Goal: Check status: Check status

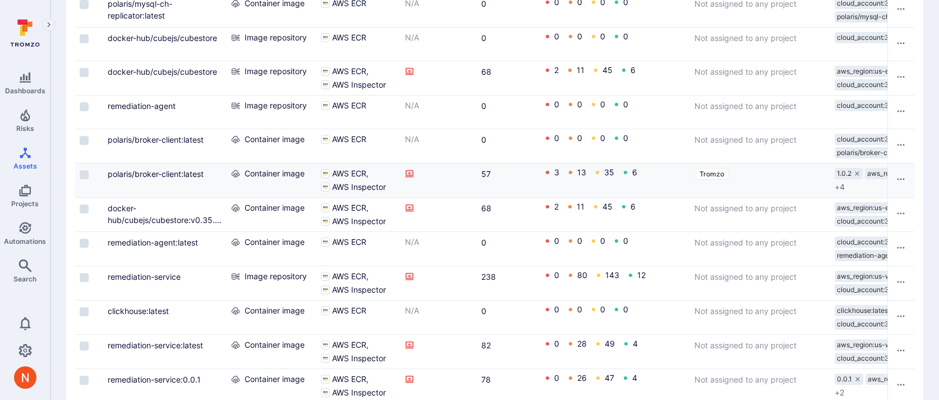
scroll to position [1697, 0]
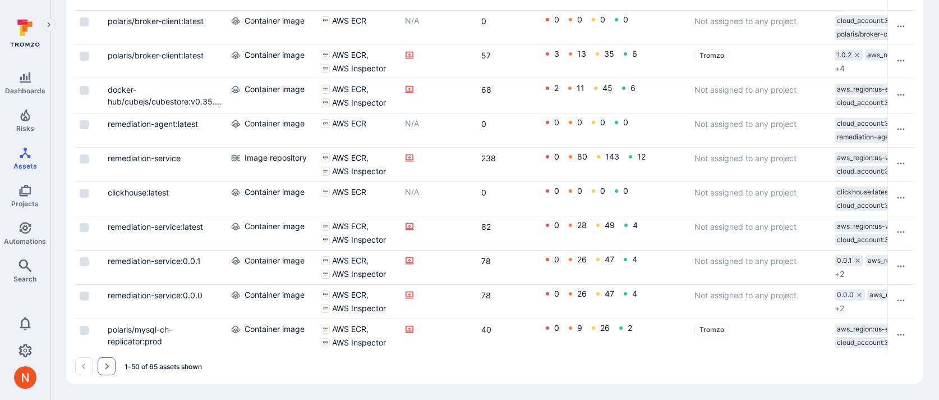
click at [98, 366] on button "Go to the next page" at bounding box center [107, 366] width 18 height 18
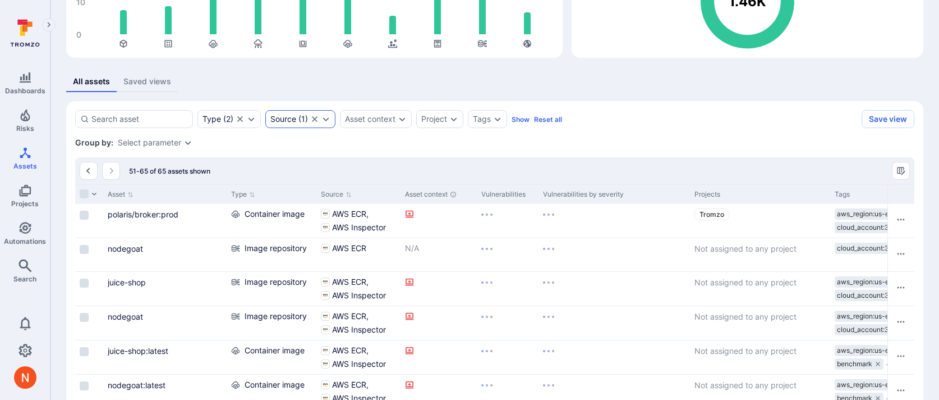
scroll to position [507, 0]
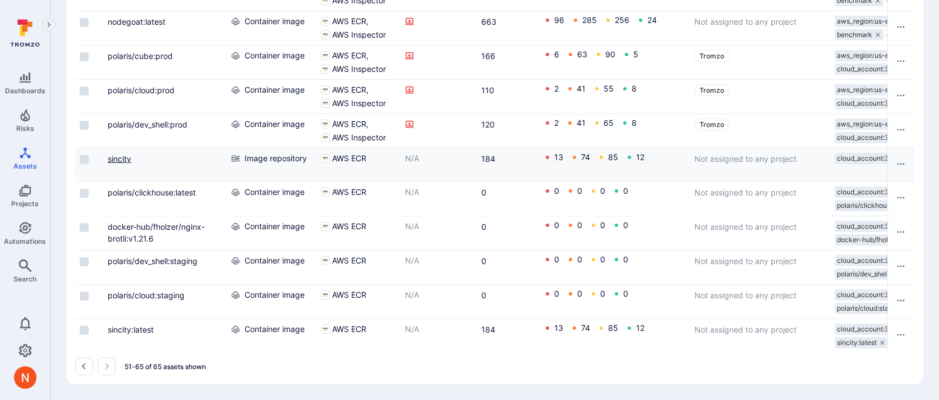
click at [122, 154] on link "sincity" at bounding box center [120, 159] width 24 height 10
click at [128, 330] on link "sincity:latest" at bounding box center [131, 329] width 46 height 10
click at [13, 358] on link "Settings" at bounding box center [25, 350] width 50 height 22
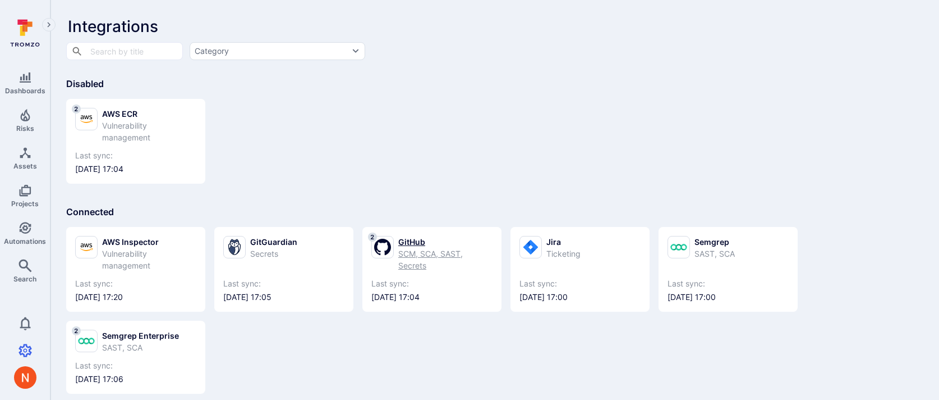
click at [428, 245] on div "GitHub" at bounding box center [445, 242] width 94 height 12
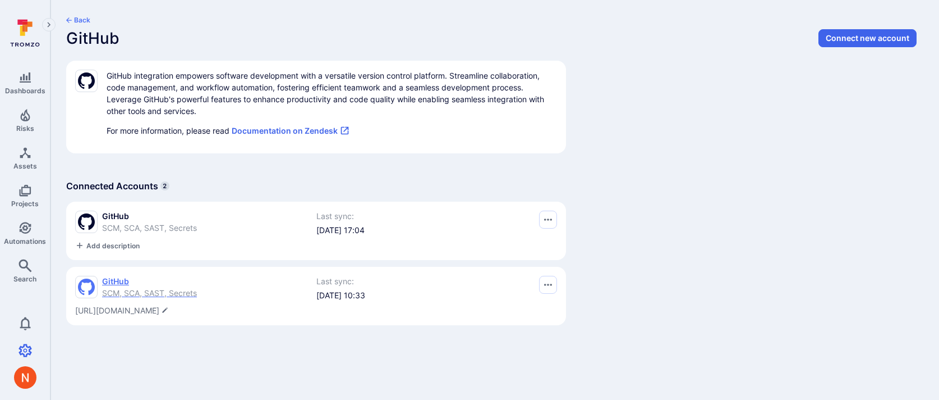
click at [155, 288] on span "SCM, SCA, SAST, Secrets" at bounding box center [149, 293] width 95 height 10
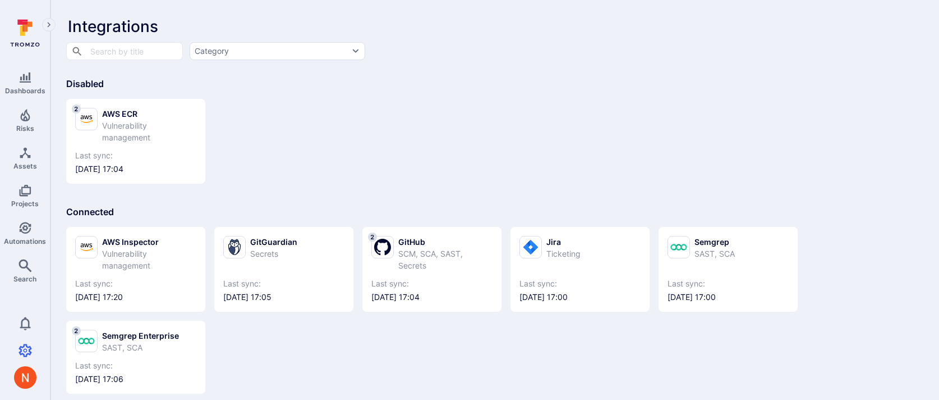
scroll to position [144, 0]
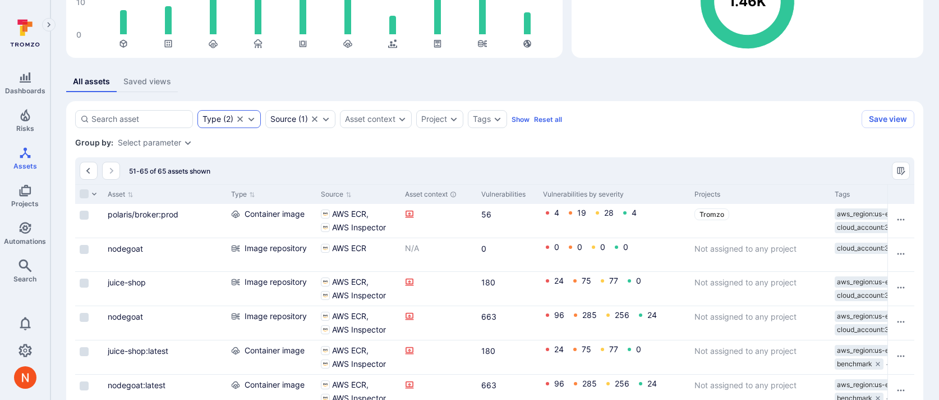
click at [239, 119] on icon "Clear selection" at bounding box center [240, 118] width 9 height 9
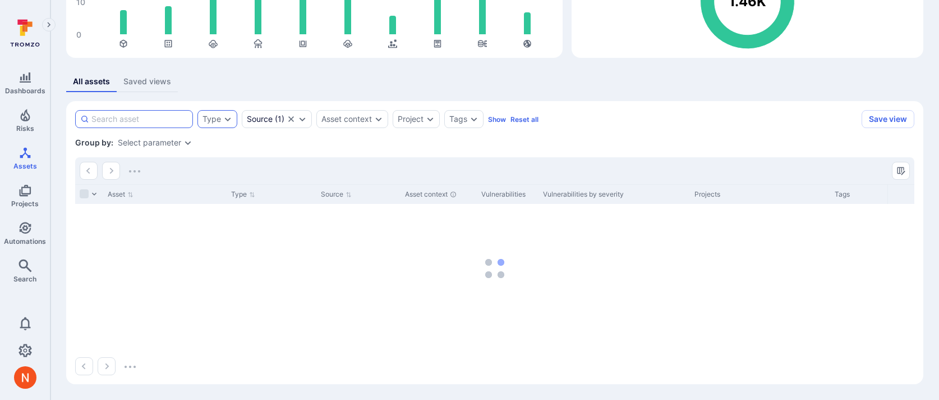
click at [149, 121] on input at bounding box center [139, 118] width 97 height 11
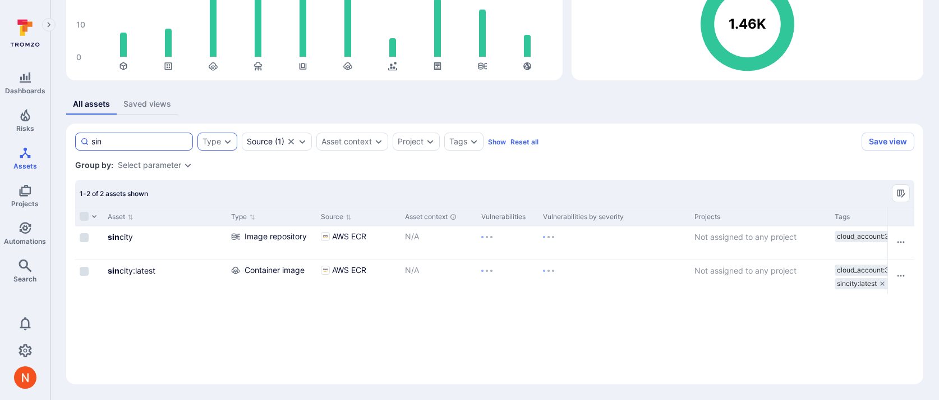
type input "sinc"
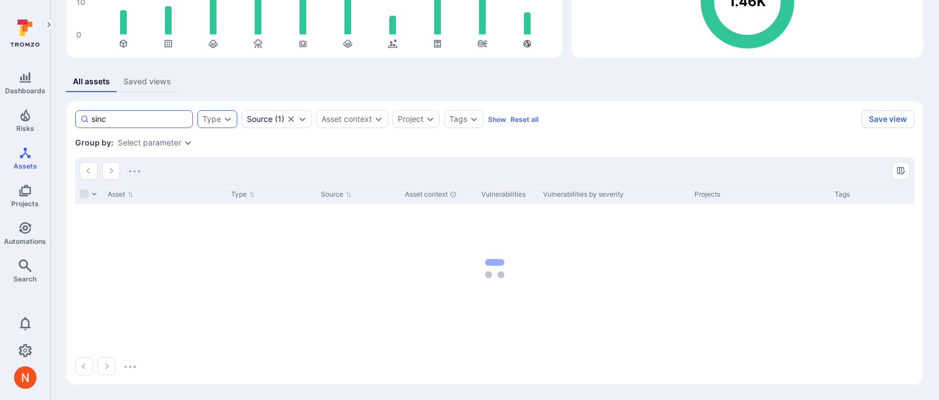
scroll to position [122, 0]
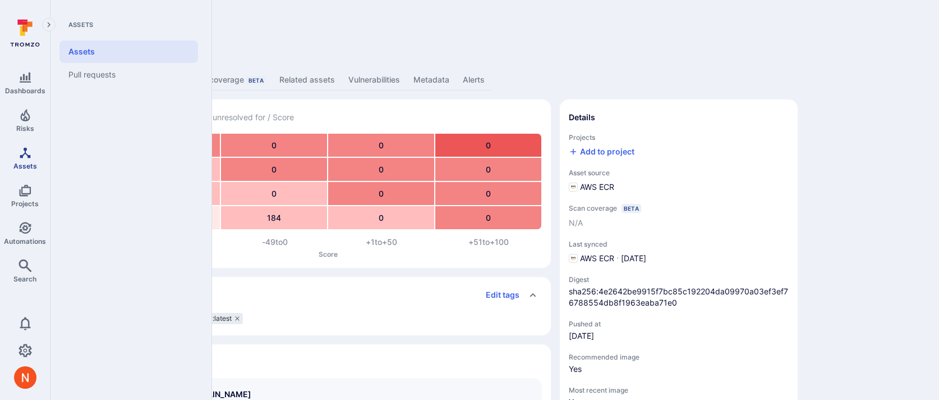
click at [22, 152] on icon "Assets" at bounding box center [25, 152] width 13 height 13
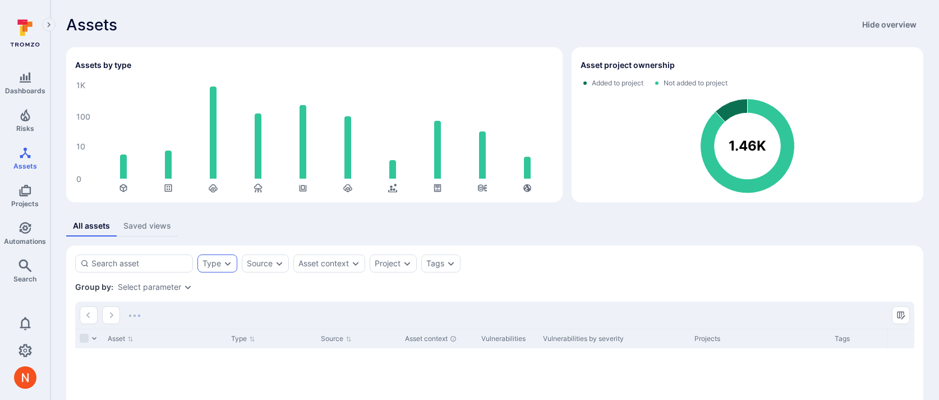
click at [208, 260] on div "Type" at bounding box center [212, 263] width 19 height 9
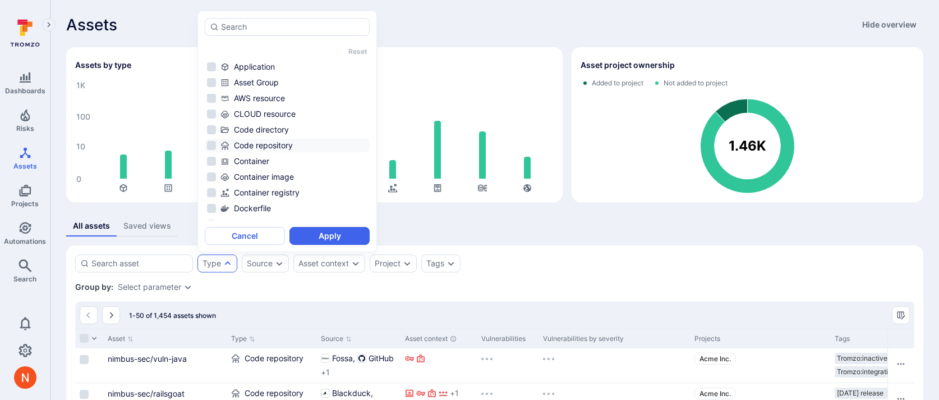
click at [264, 141] on div "Code repository" at bounding box center [294, 145] width 147 height 11
click at [327, 230] on button "Apply" at bounding box center [330, 236] width 80 height 18
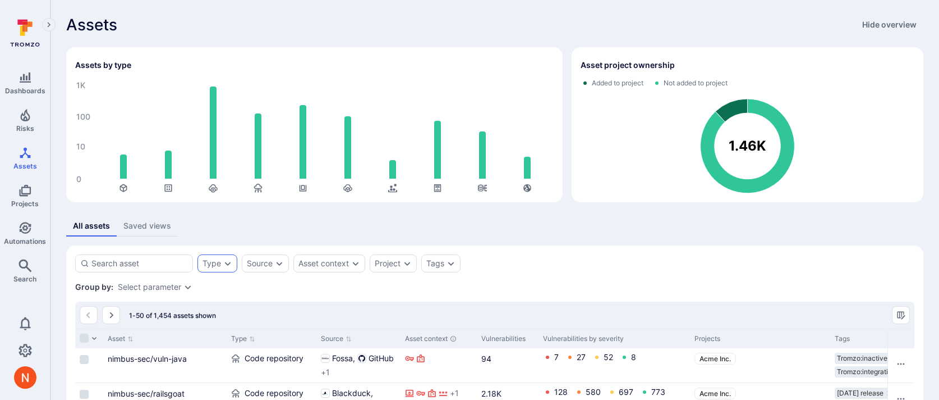
click at [212, 259] on div "Type" at bounding box center [212, 263] width 19 height 9
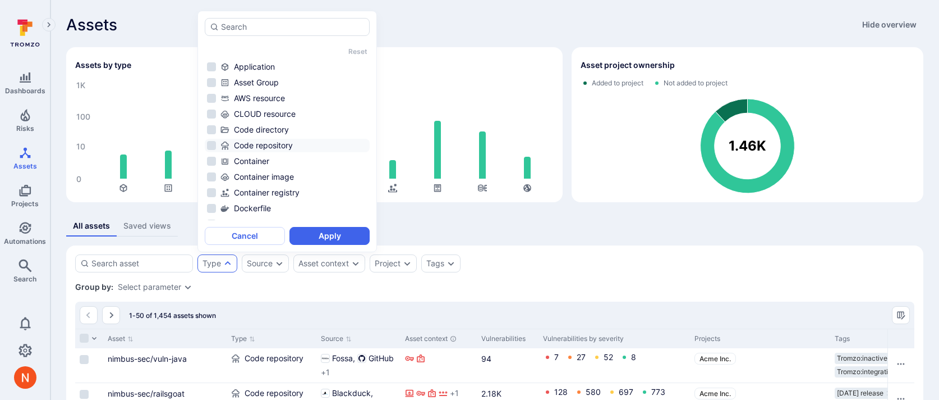
click at [255, 145] on div "Code repository" at bounding box center [294, 145] width 147 height 11
click at [334, 230] on button "Apply" at bounding box center [330, 236] width 80 height 18
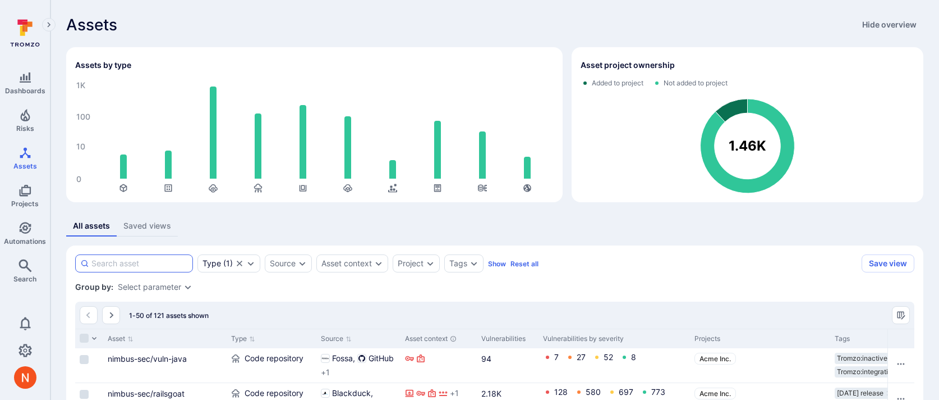
click at [143, 262] on input at bounding box center [139, 263] width 97 height 11
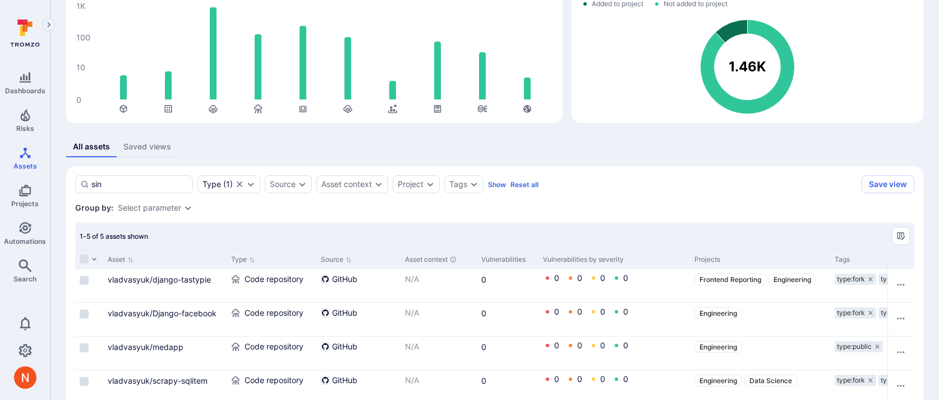
scroll to position [141, 0]
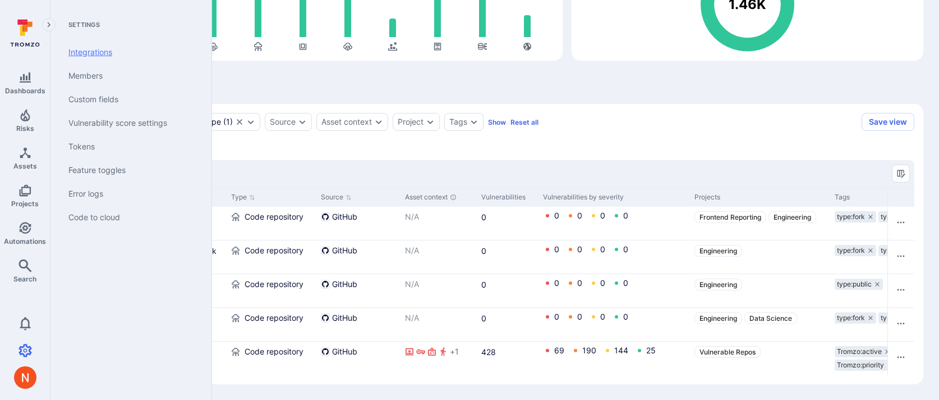
type input "sin"
click at [94, 56] on link "Integrations" at bounding box center [128, 52] width 139 height 24
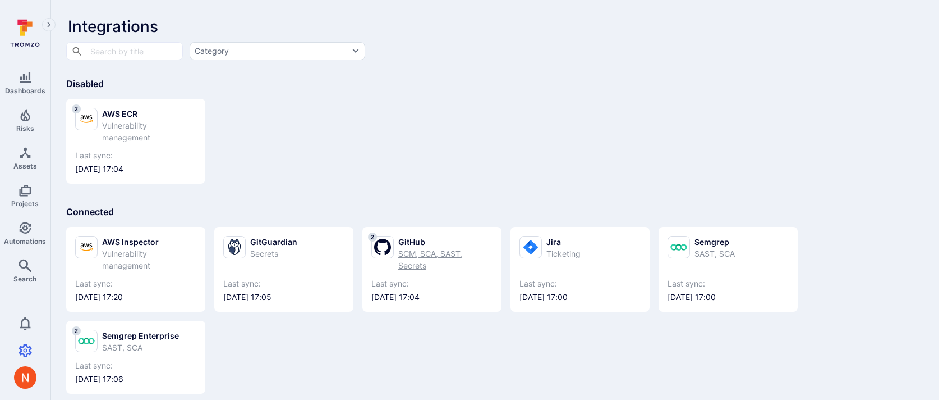
click at [421, 239] on div "GitHub" at bounding box center [445, 242] width 94 height 12
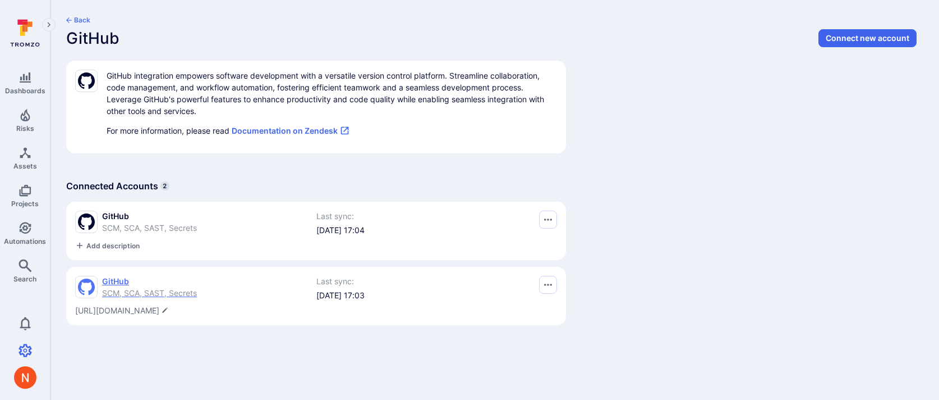
click at [188, 293] on span "SCM, SCA, SAST, Secrets" at bounding box center [149, 293] width 95 height 10
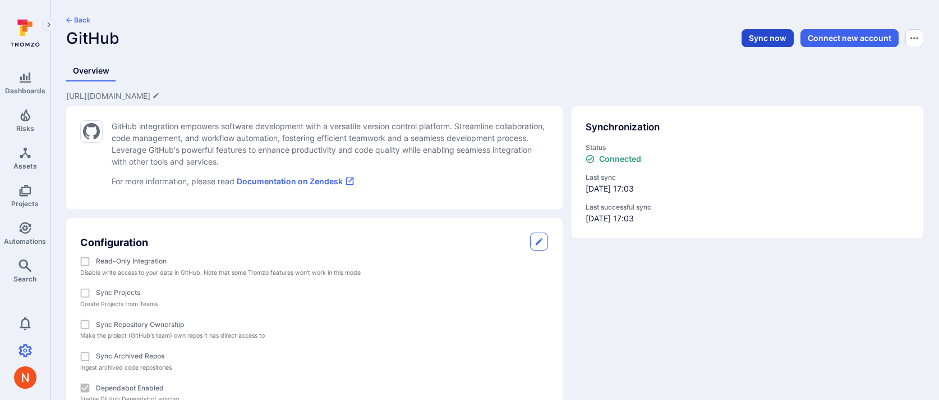
click at [761, 42] on button "Sync now" at bounding box center [768, 38] width 52 height 18
click at [652, 341] on div "Synchronization Status In progress Last sync 2025/08/10 at 17:03 Last successfu…" at bounding box center [743, 285] width 361 height 377
click at [26, 152] on icon "Assets" at bounding box center [25, 152] width 13 height 13
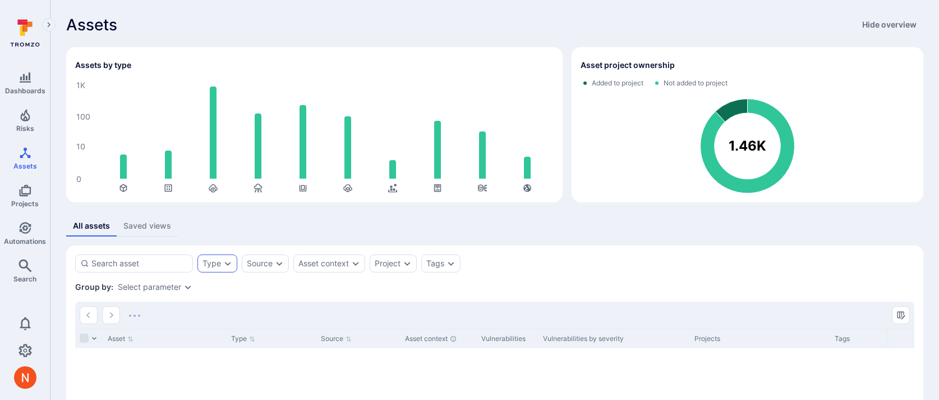
click at [210, 258] on div "Type" at bounding box center [218, 263] width 40 height 18
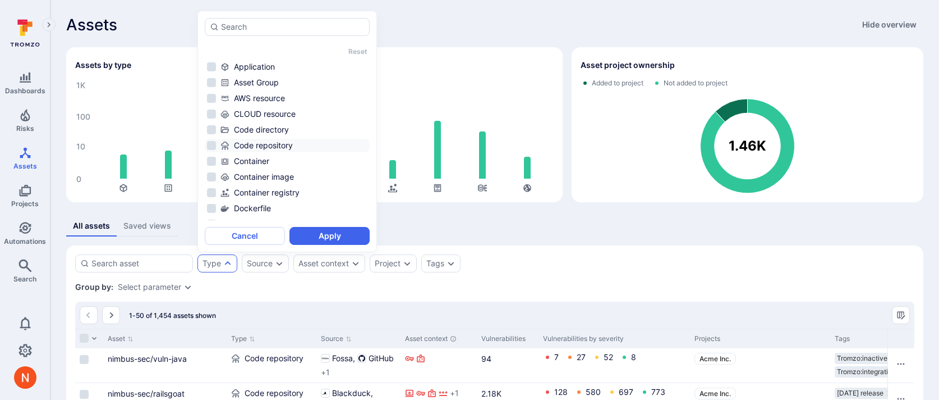
click at [277, 144] on div "Code repository" at bounding box center [294, 145] width 147 height 11
click at [334, 236] on button "Apply" at bounding box center [330, 236] width 80 height 18
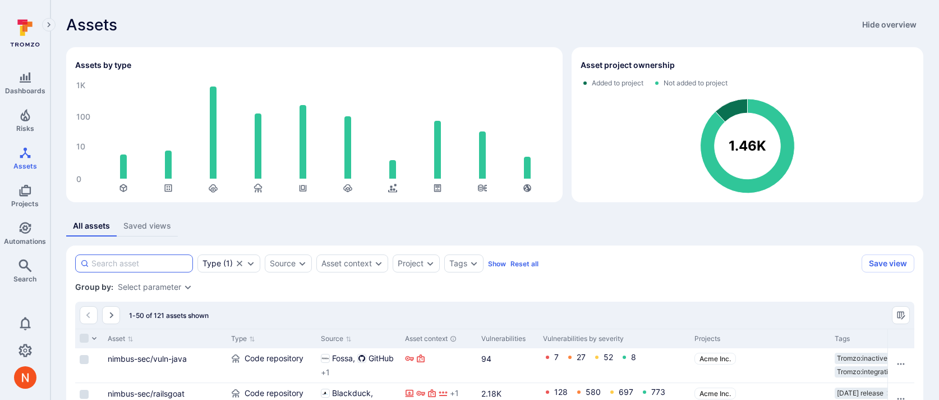
click at [127, 261] on input at bounding box center [139, 263] width 97 height 11
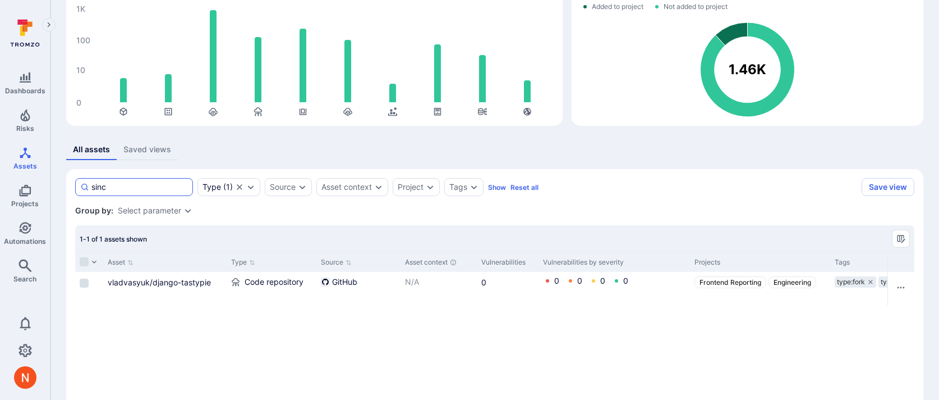
scroll to position [122, 0]
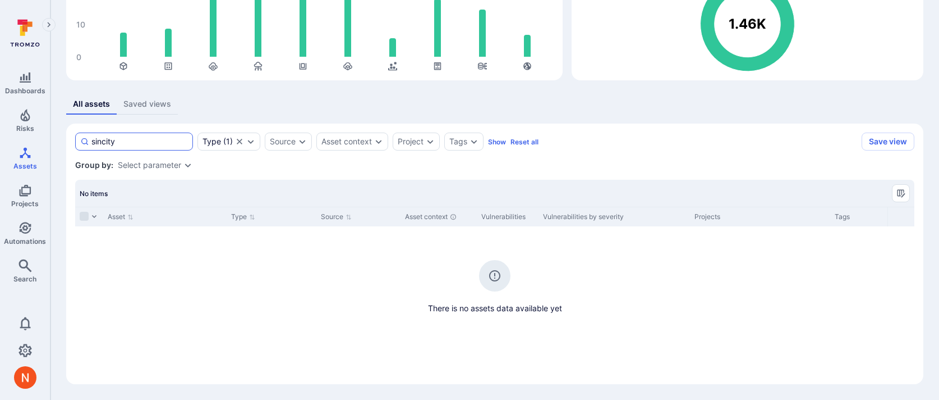
type input "sincity"
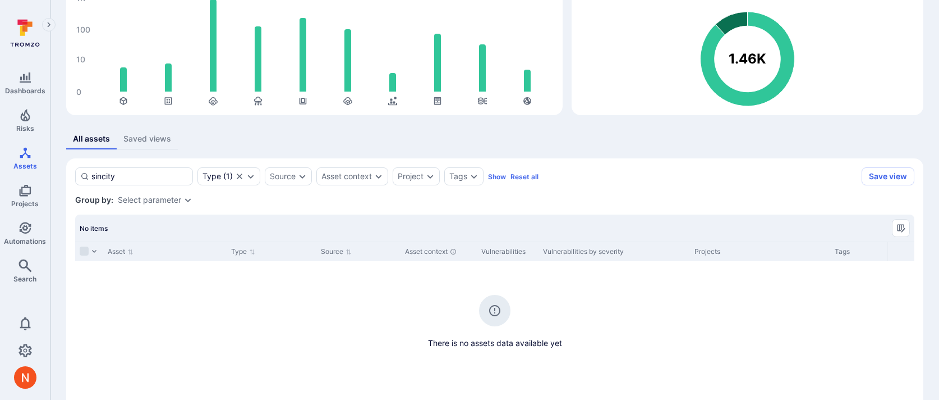
scroll to position [122, 0]
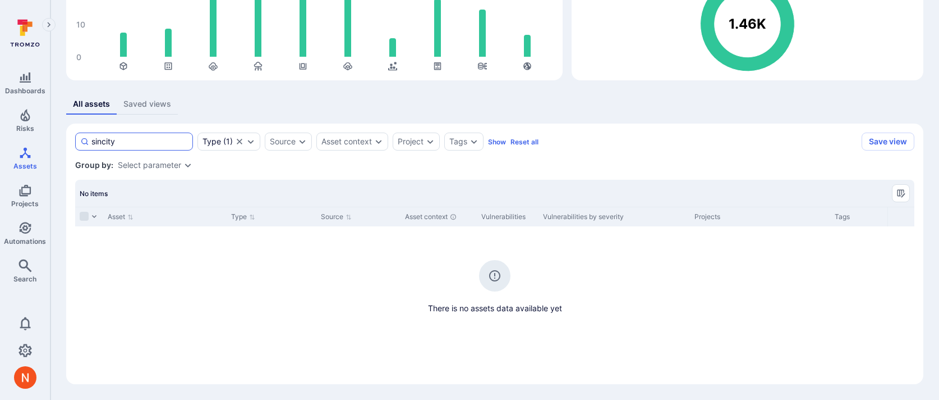
click at [150, 146] on input "sincity" at bounding box center [139, 141] width 97 height 11
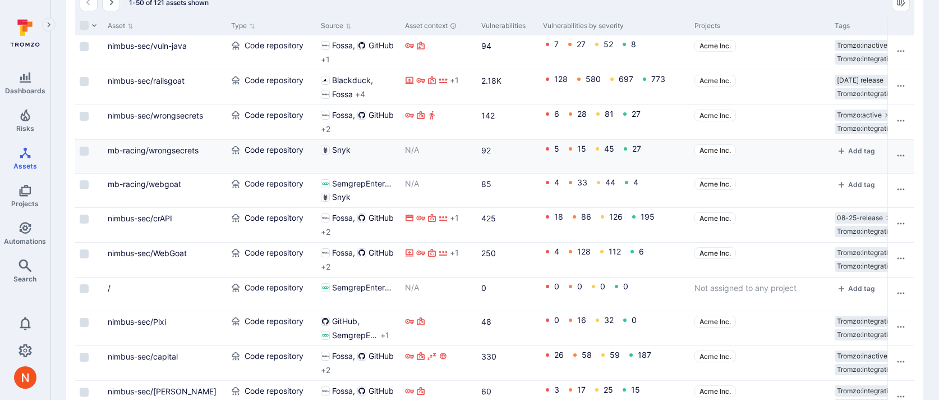
scroll to position [28, 0]
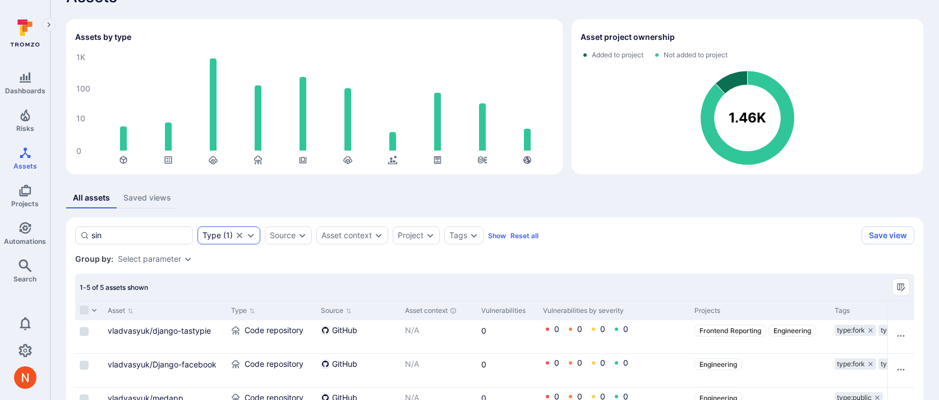
type input "sin"
click at [239, 236] on icon "Clear selection" at bounding box center [239, 235] width 9 height 9
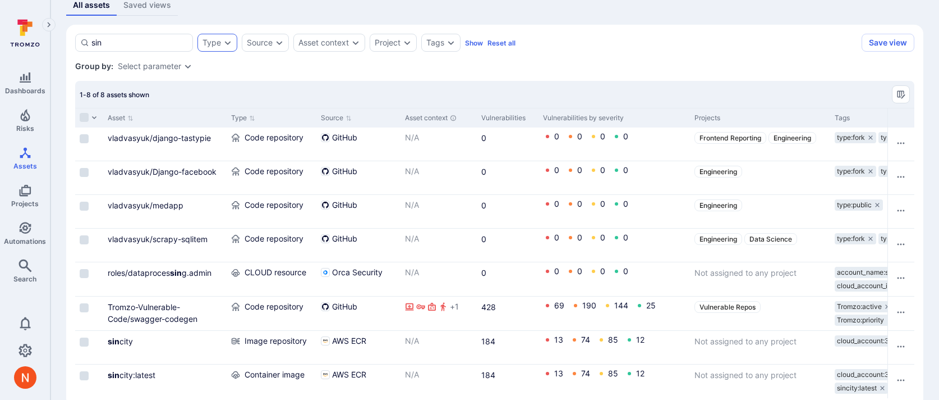
scroll to position [244, 0]
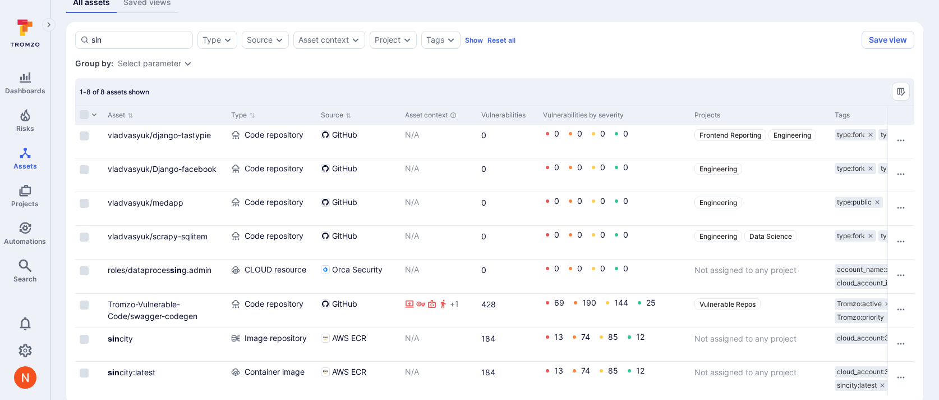
scroll to position [244, 0]
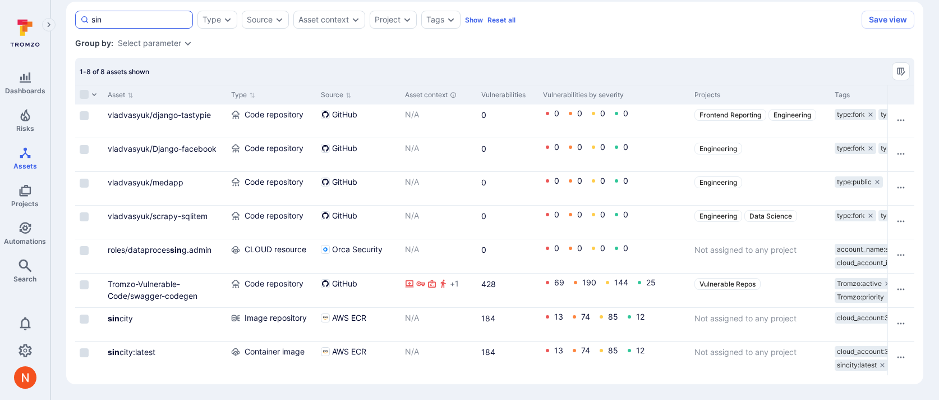
click at [125, 23] on input "sin" at bounding box center [139, 19] width 97 height 11
type input "sincity"
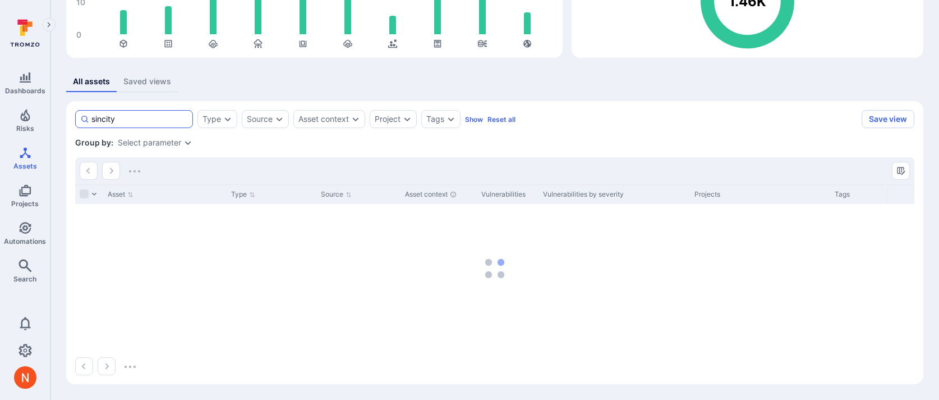
scroll to position [122, 0]
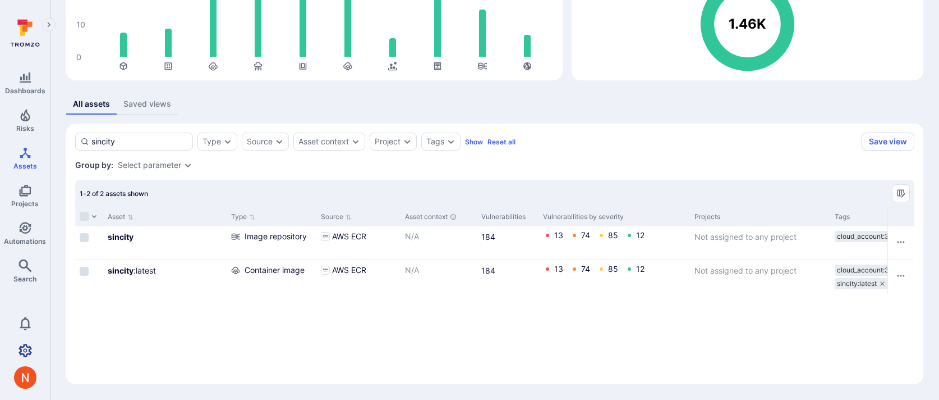
click at [22, 349] on icon "Settings" at bounding box center [25, 349] width 13 height 13
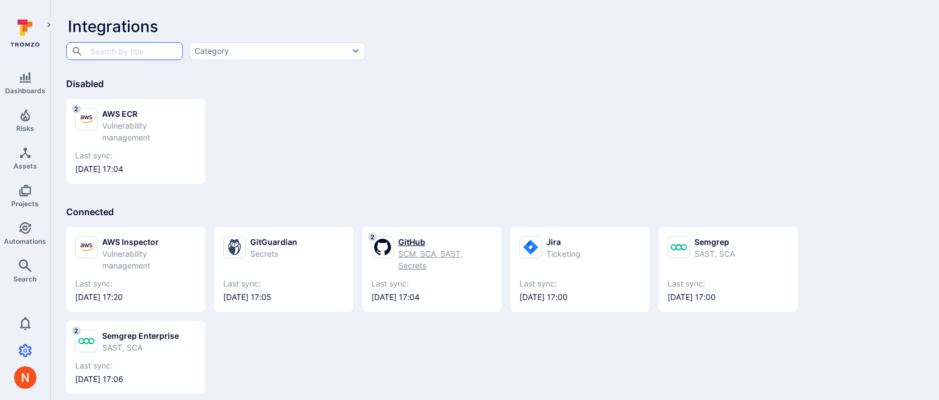
click at [407, 238] on div "GitHub" at bounding box center [445, 242] width 94 height 12
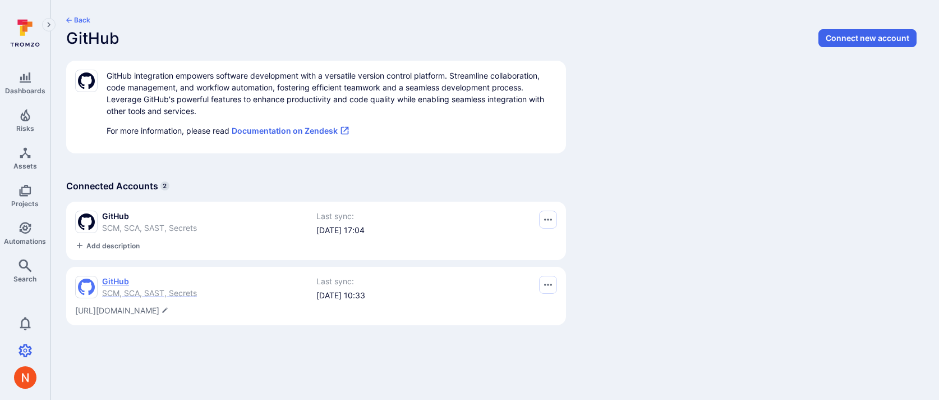
click at [135, 285] on span "GitHub" at bounding box center [149, 281] width 95 height 11
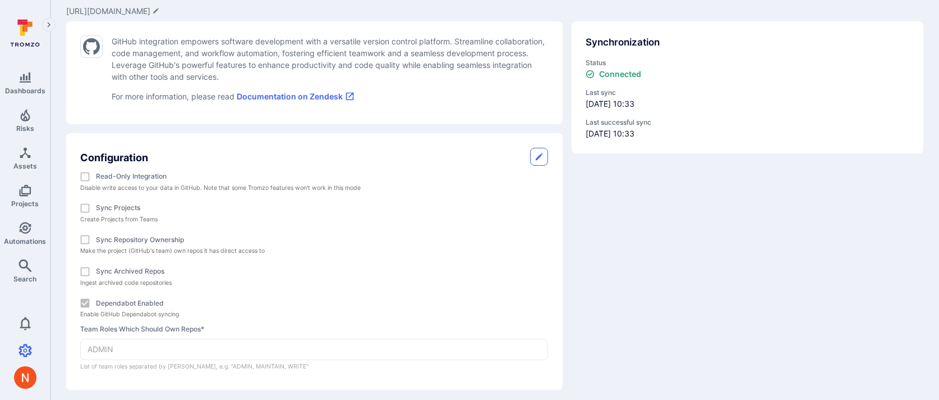
scroll to position [90, 0]
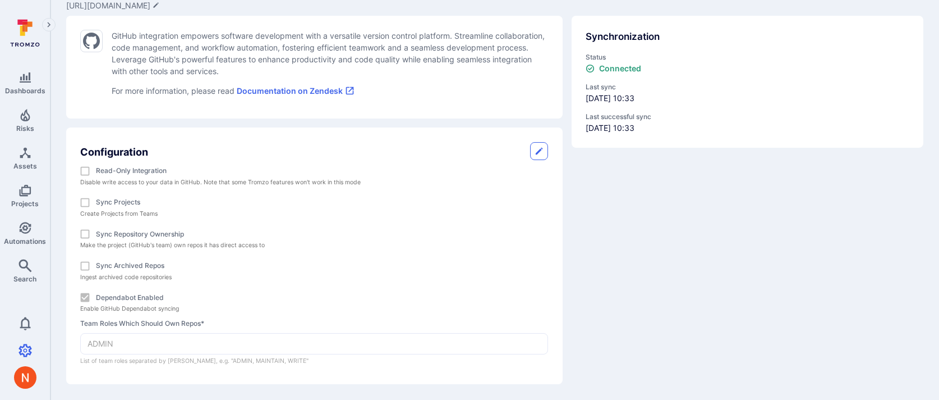
click at [734, 219] on div "Synchronization Status Connected Last sync [DATE] 10:33 Last successful sync [D…" at bounding box center [743, 195] width 361 height 377
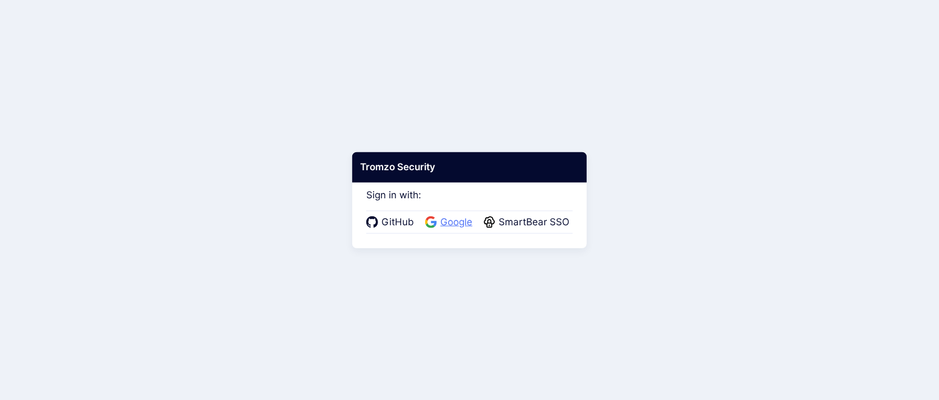
click at [441, 224] on span "Google" at bounding box center [456, 222] width 39 height 15
